Goal: Task Accomplishment & Management: Complete application form

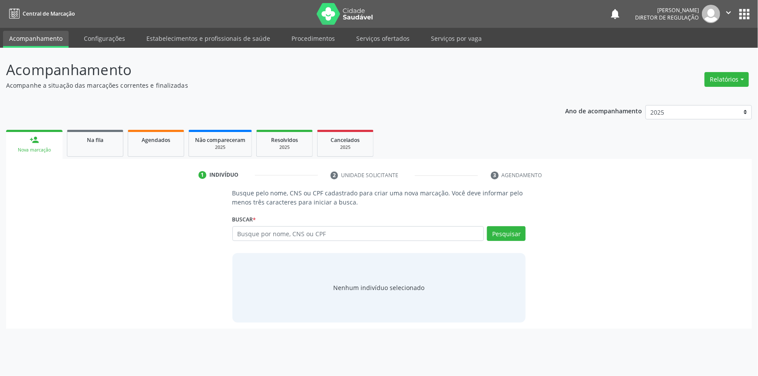
click at [294, 233] on input "text" at bounding box center [359, 233] width 252 height 15
click at [514, 232] on button "Pesquisar" at bounding box center [506, 233] width 39 height 15
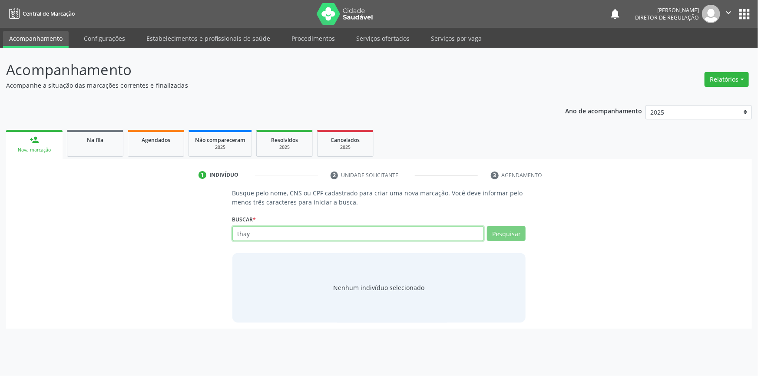
click at [327, 232] on input "thay" at bounding box center [359, 233] width 252 height 15
type input "t"
type input "isis"
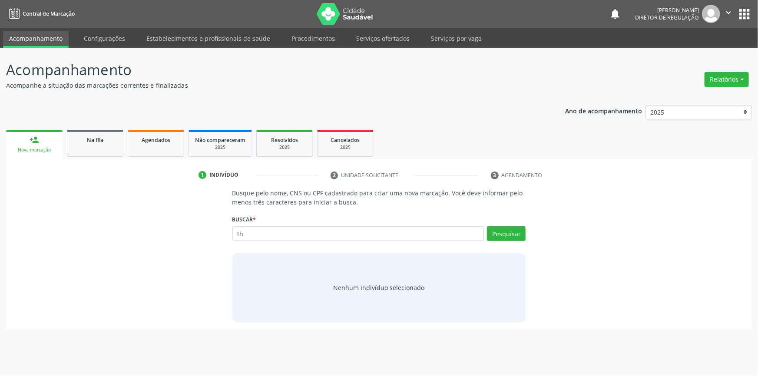
type input "t"
type input "isis thay"
click at [506, 233] on button "Pesquisar" at bounding box center [506, 233] width 39 height 15
type input "i"
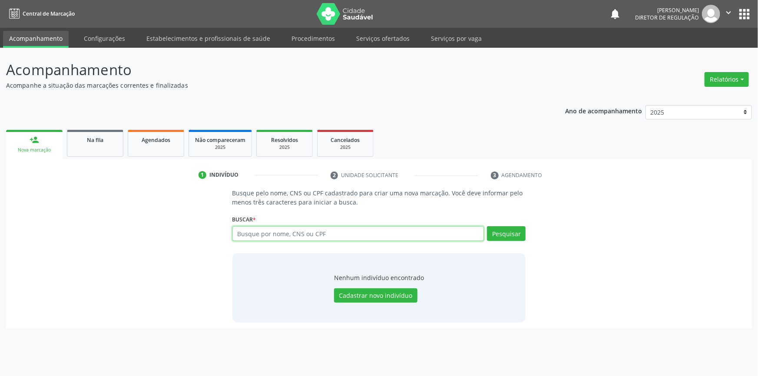
click at [257, 233] on input "text" at bounding box center [359, 233] width 252 height 15
type input "706403332638890"
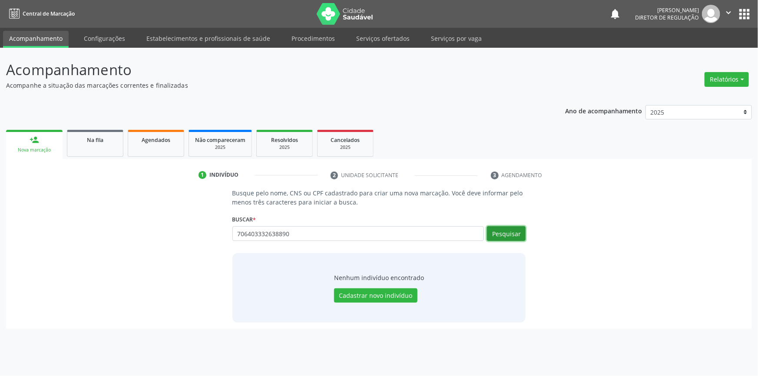
click at [514, 234] on button "Pesquisar" at bounding box center [506, 233] width 39 height 15
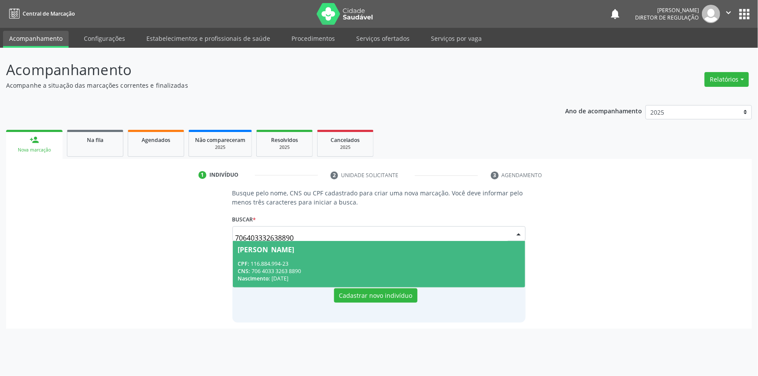
click at [308, 263] on div "CPF: 116.884.994-23" at bounding box center [379, 263] width 283 height 7
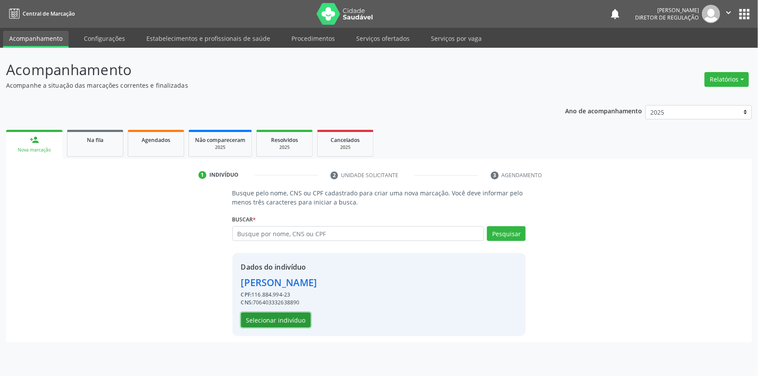
click at [295, 322] on button "Selecionar indivíduo" at bounding box center [276, 320] width 70 height 15
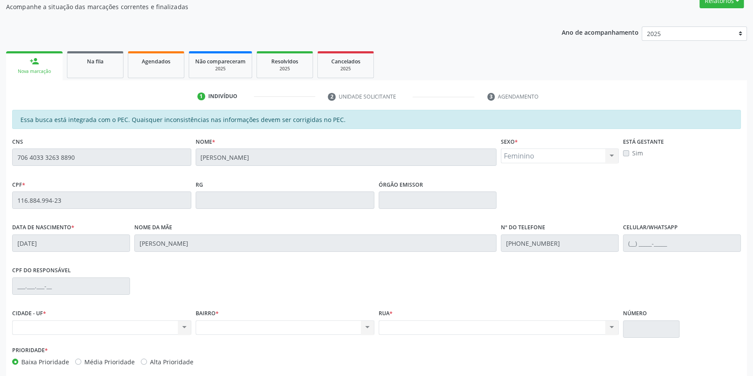
scroll to position [119, 0]
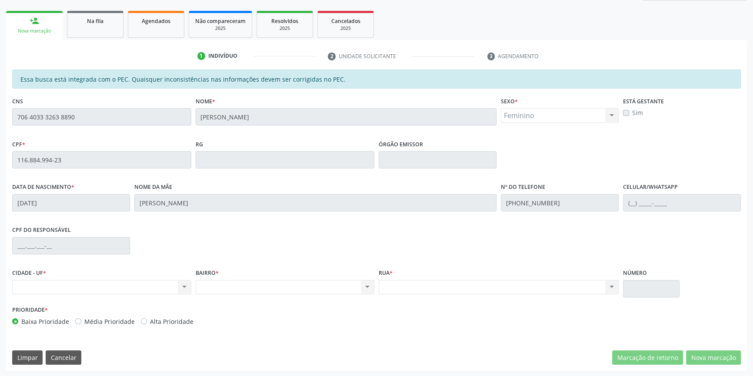
click at [0, 130] on div "Acompanhamento Acompanhe a situação das marcações correntes e finalizadas Relat…" at bounding box center [376, 153] width 753 height 449
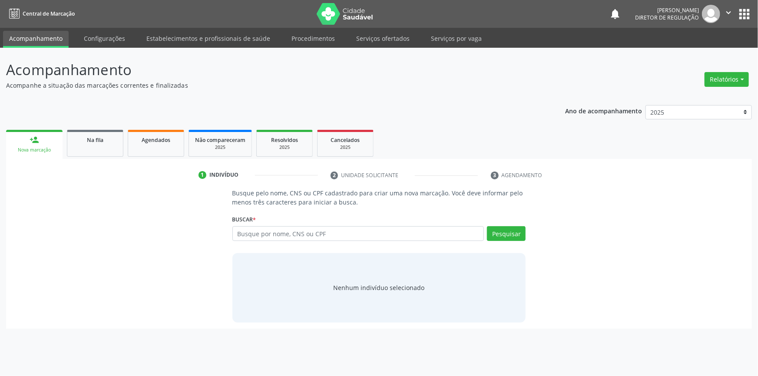
click at [274, 231] on input "text" at bounding box center [359, 233] width 252 height 15
type input "706 4033 3263 8890"
click at [516, 231] on button "Pesquisar" at bounding box center [506, 233] width 39 height 15
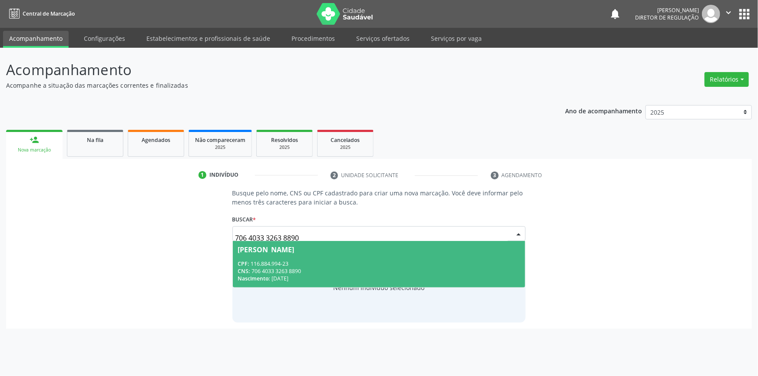
click at [389, 265] on div "CPF: 116.884.994-23" at bounding box center [379, 263] width 283 height 7
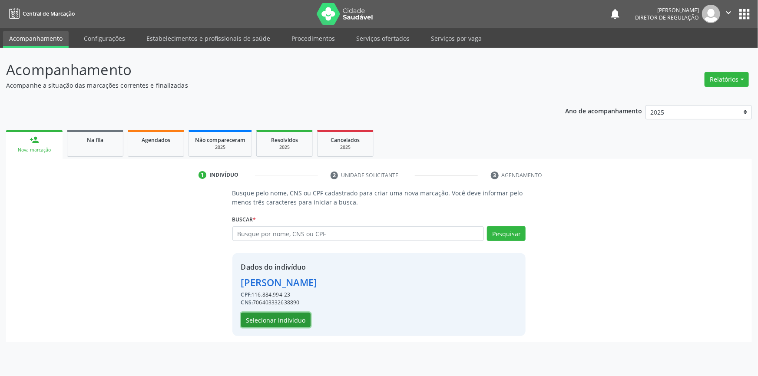
click at [291, 321] on button "Selecionar indivíduo" at bounding box center [276, 320] width 70 height 15
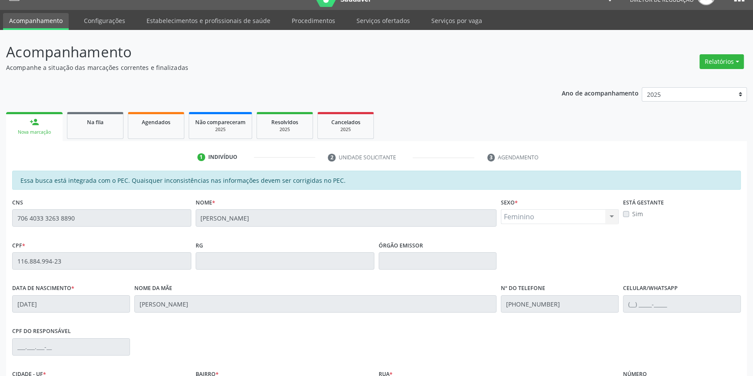
scroll to position [0, 0]
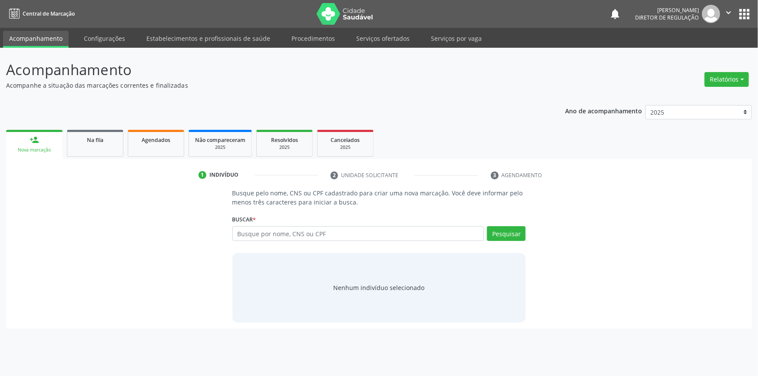
click at [250, 232] on input "text" at bounding box center [359, 233] width 252 height 15
type input "706 4033 3263 8890"
click at [509, 232] on button "Pesquisar" at bounding box center [506, 233] width 39 height 15
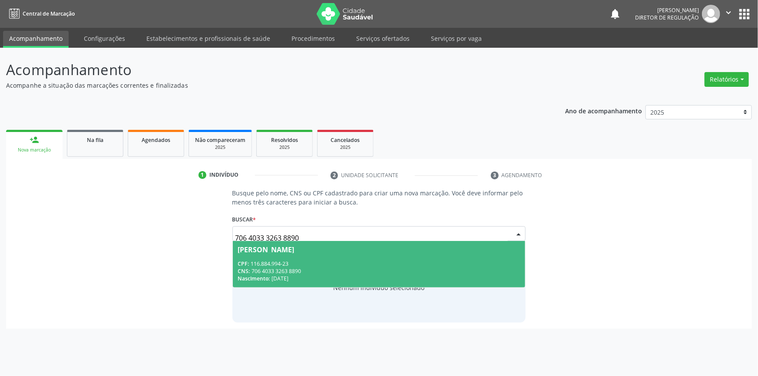
click at [341, 255] on span "[PERSON_NAME] CPF: 116.884.994-23 CNS: 706 4033 3263 8890 Nascimento: [DATE]" at bounding box center [379, 264] width 293 height 47
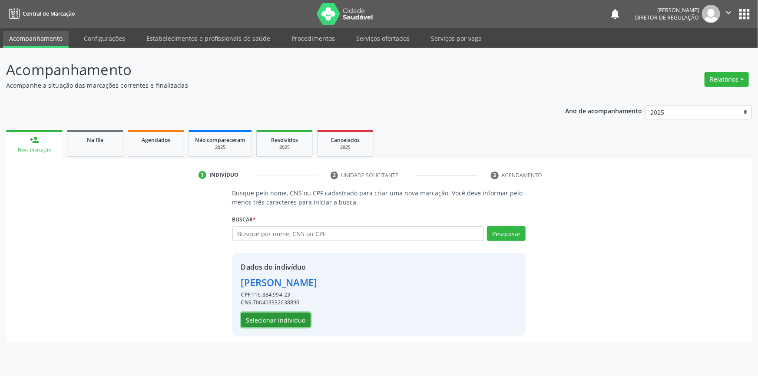
click at [297, 318] on button "Selecionar indivíduo" at bounding box center [276, 320] width 70 height 15
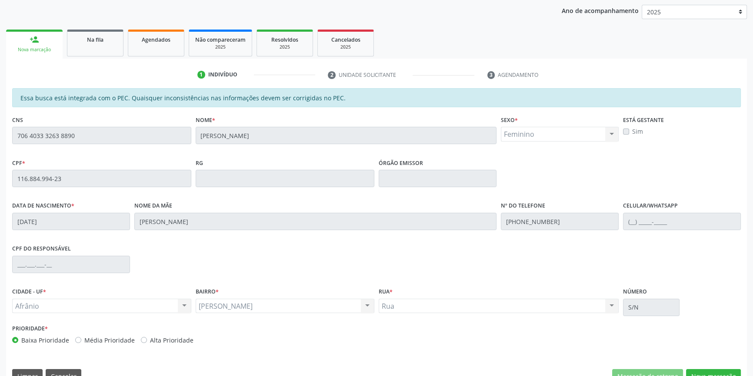
scroll to position [119, 0]
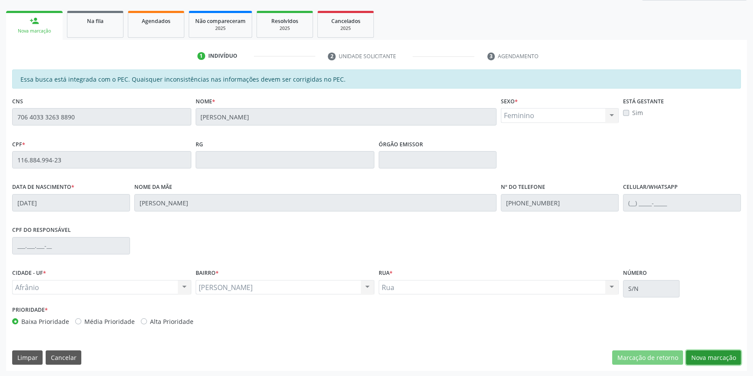
click at [715, 353] on button "Nova marcação" at bounding box center [713, 358] width 55 height 15
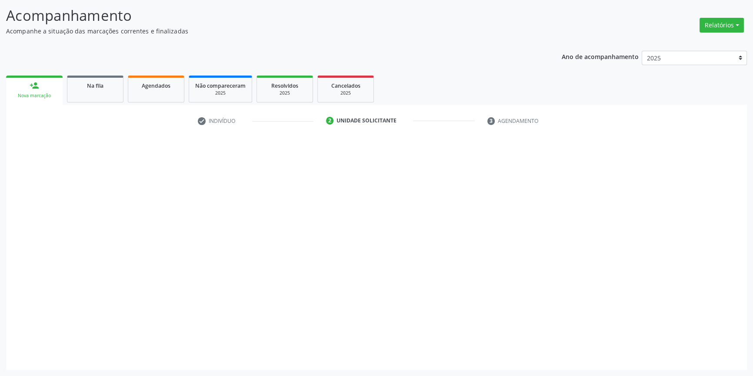
scroll to position [53, 0]
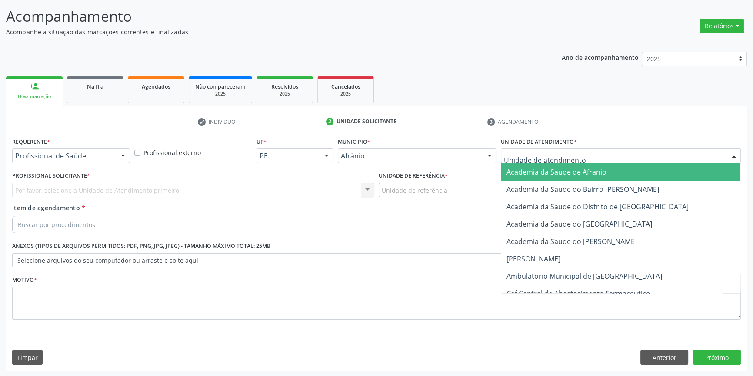
click at [578, 158] on div at bounding box center [621, 156] width 240 height 15
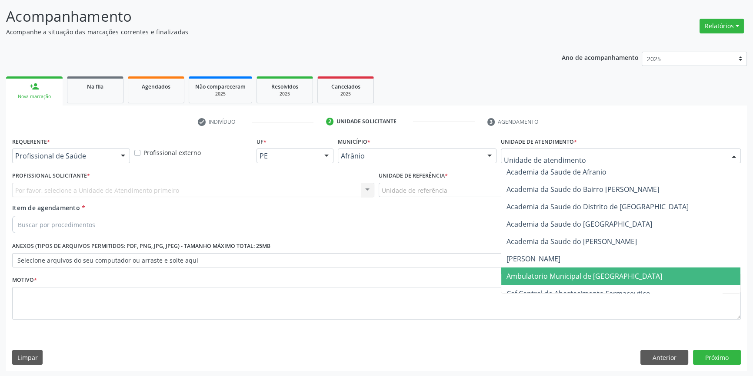
click at [559, 272] on span "Ambulatorio Municipal de [GEOGRAPHIC_DATA]" at bounding box center [584, 277] width 156 height 10
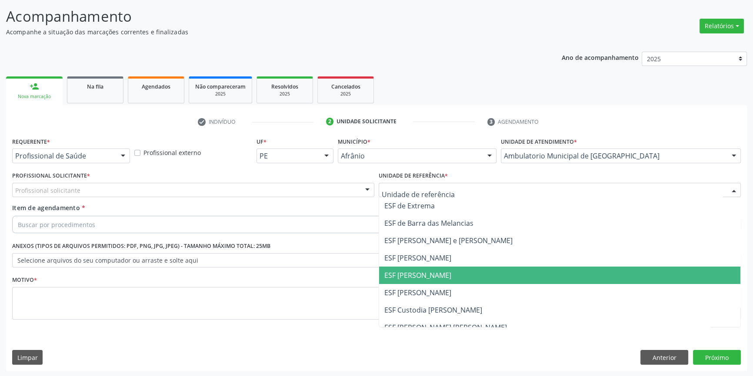
click at [439, 278] on span "ESF [PERSON_NAME]" at bounding box center [417, 276] width 67 height 10
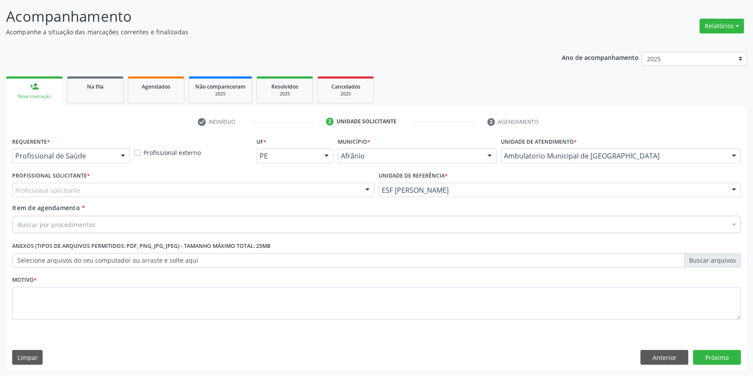
click at [241, 188] on div "Profissional solicitante" at bounding box center [193, 190] width 362 height 15
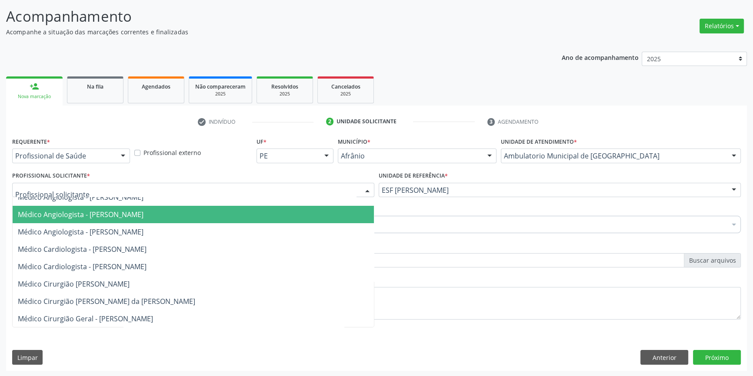
scroll to position [39, 0]
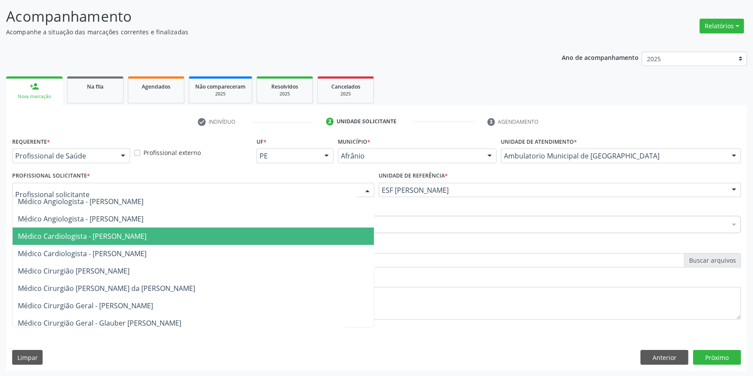
click at [146, 237] on span "Médico Cardiologista - [PERSON_NAME]" at bounding box center [82, 237] width 129 height 10
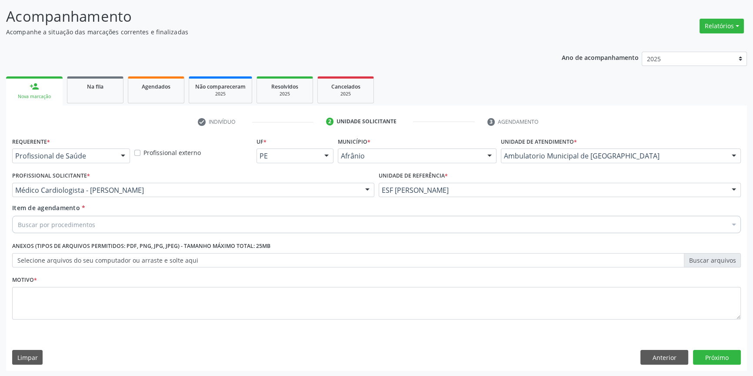
click at [192, 223] on div "Buscar por procedimentos" at bounding box center [376, 224] width 728 height 17
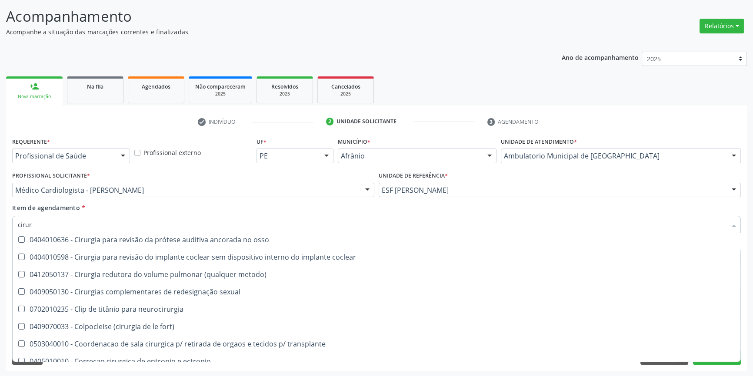
scroll to position [356, 0]
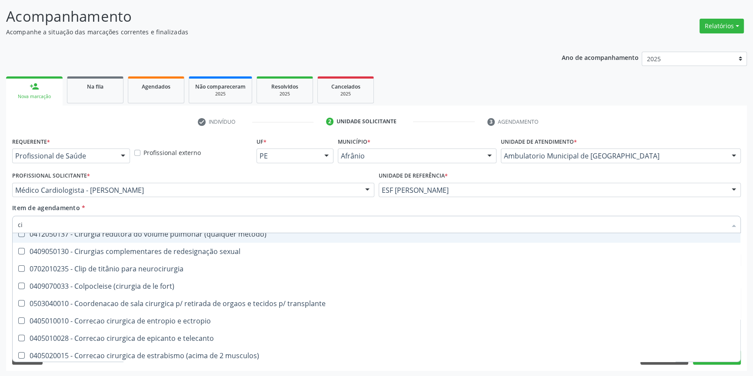
type input "c"
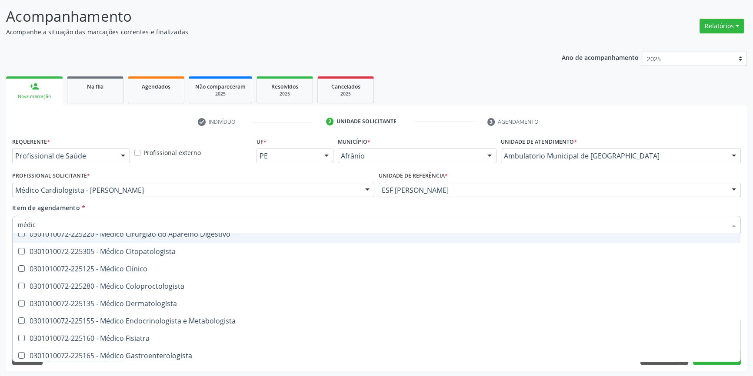
type input "médico"
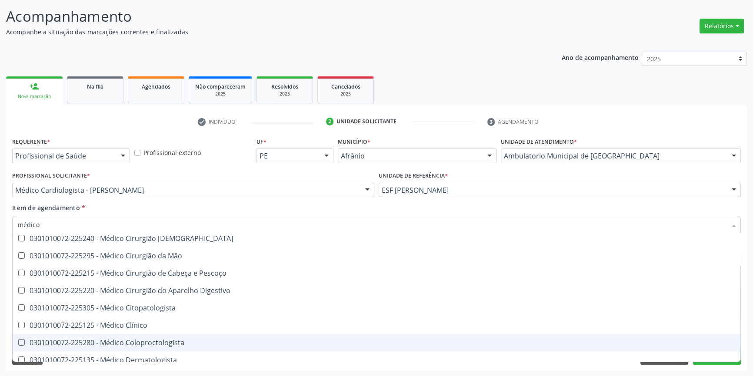
scroll to position [197, 0]
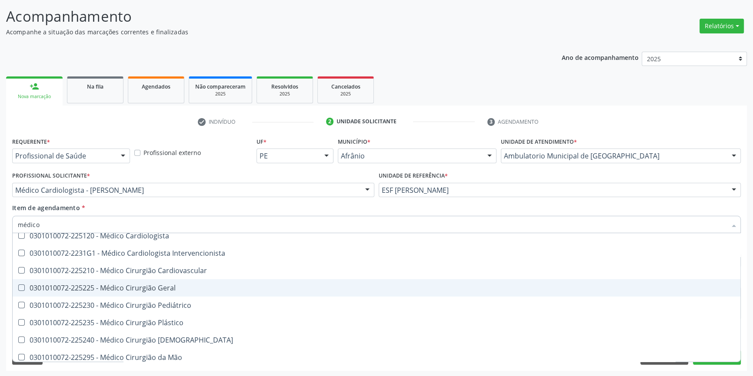
click at [183, 286] on div "0301010072-225225 - Médico Cirurgião Geral" at bounding box center [376, 288] width 717 height 7
checkbox Geral "true"
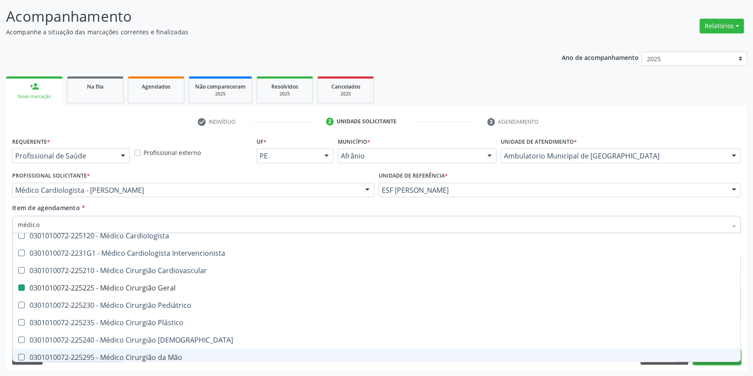
click at [723, 362] on button "Próximo" at bounding box center [717, 357] width 48 height 15
checkbox médico\) "true"
checkbox Geral "false"
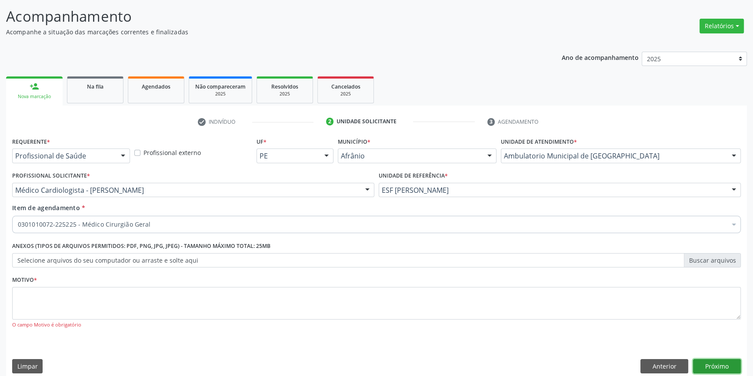
scroll to position [0, 0]
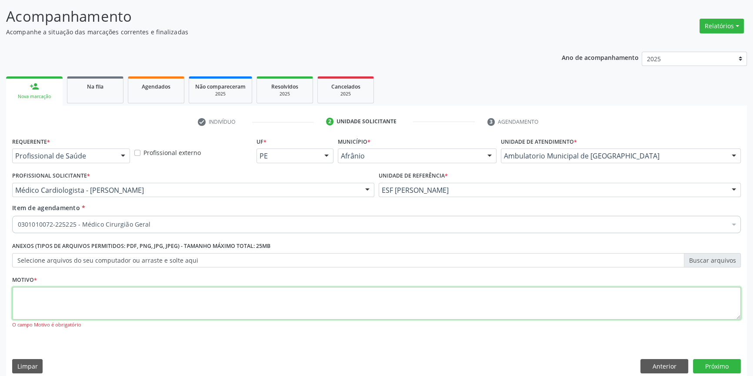
click at [188, 299] on textarea at bounding box center [376, 303] width 728 height 33
type textarea "*"
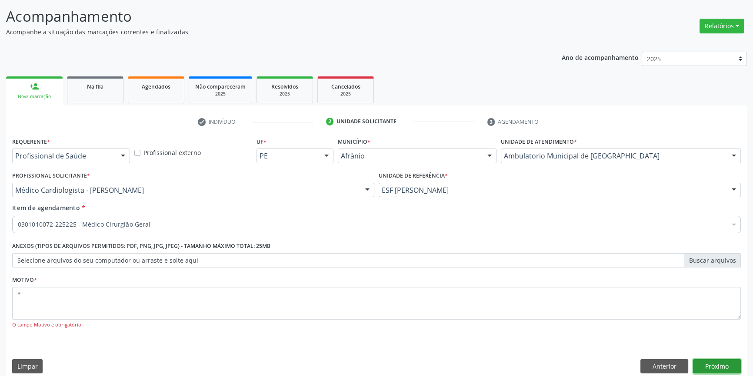
click at [730, 360] on button "Próximo" at bounding box center [717, 366] width 48 height 15
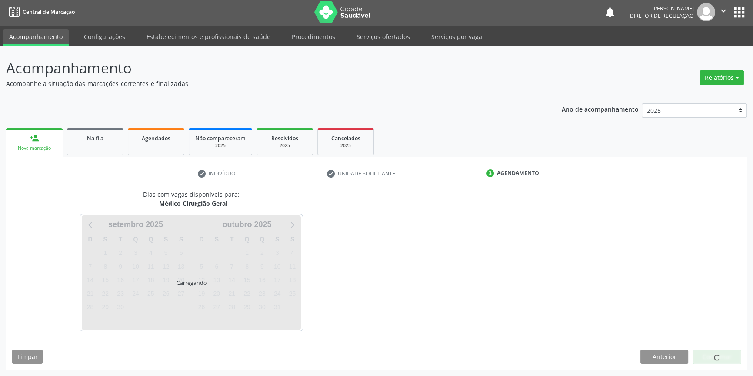
scroll to position [1, 0]
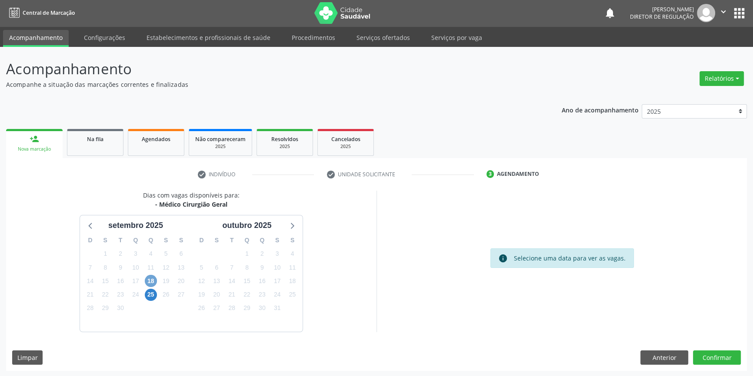
click at [152, 280] on span "18" at bounding box center [151, 281] width 12 height 12
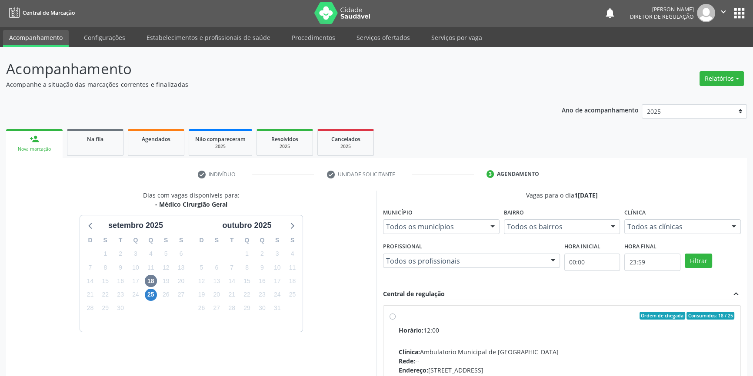
click at [393, 312] on div "Ordem de chegada Consumidos: 18 / 25 Horário: 12:00 Clínica: Ambulatorio Munici…" at bounding box center [561, 378] width 345 height 133
radio input "true"
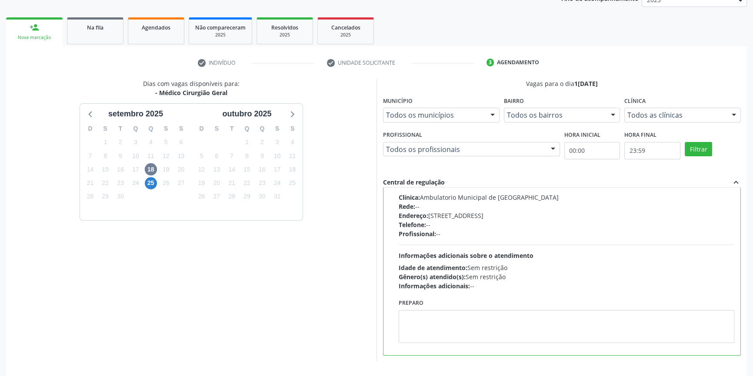
scroll to position [142, 0]
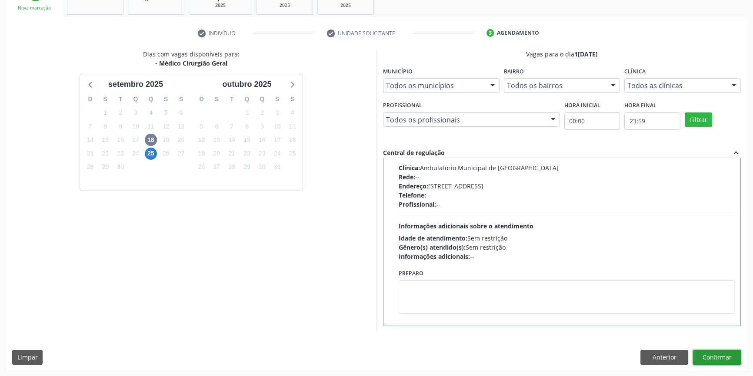
click at [731, 356] on button "Confirmar" at bounding box center [717, 357] width 48 height 15
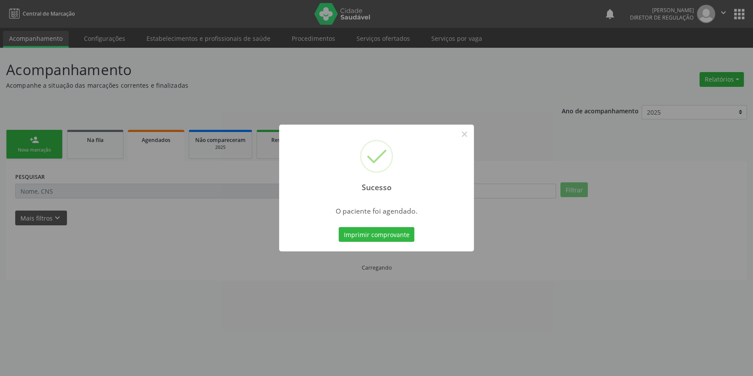
scroll to position [0, 0]
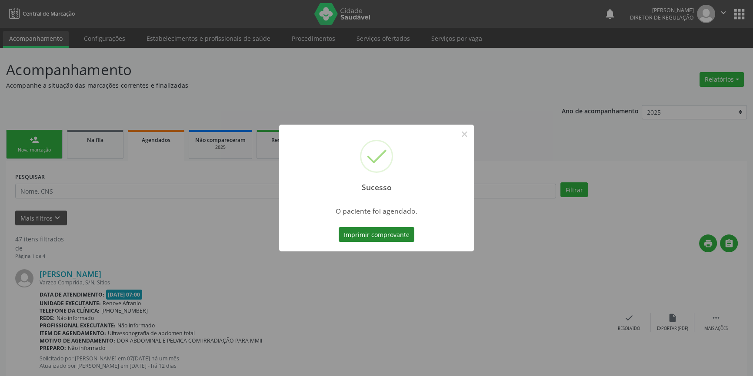
click at [377, 229] on button "Imprimir comprovante" at bounding box center [377, 234] width 76 height 15
